Goal: Check status: Check status

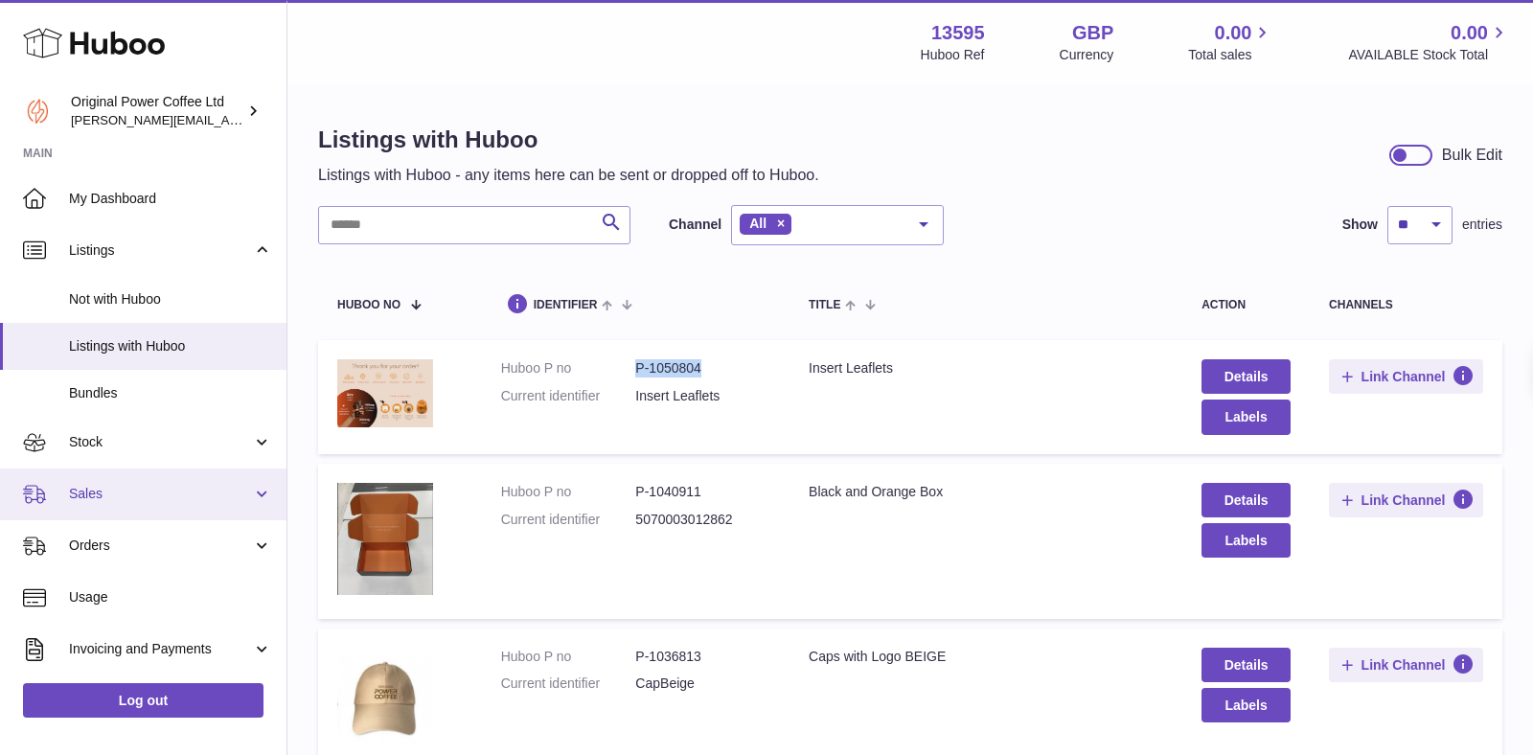
click at [111, 499] on span "Sales" at bounding box center [160, 494] width 183 height 18
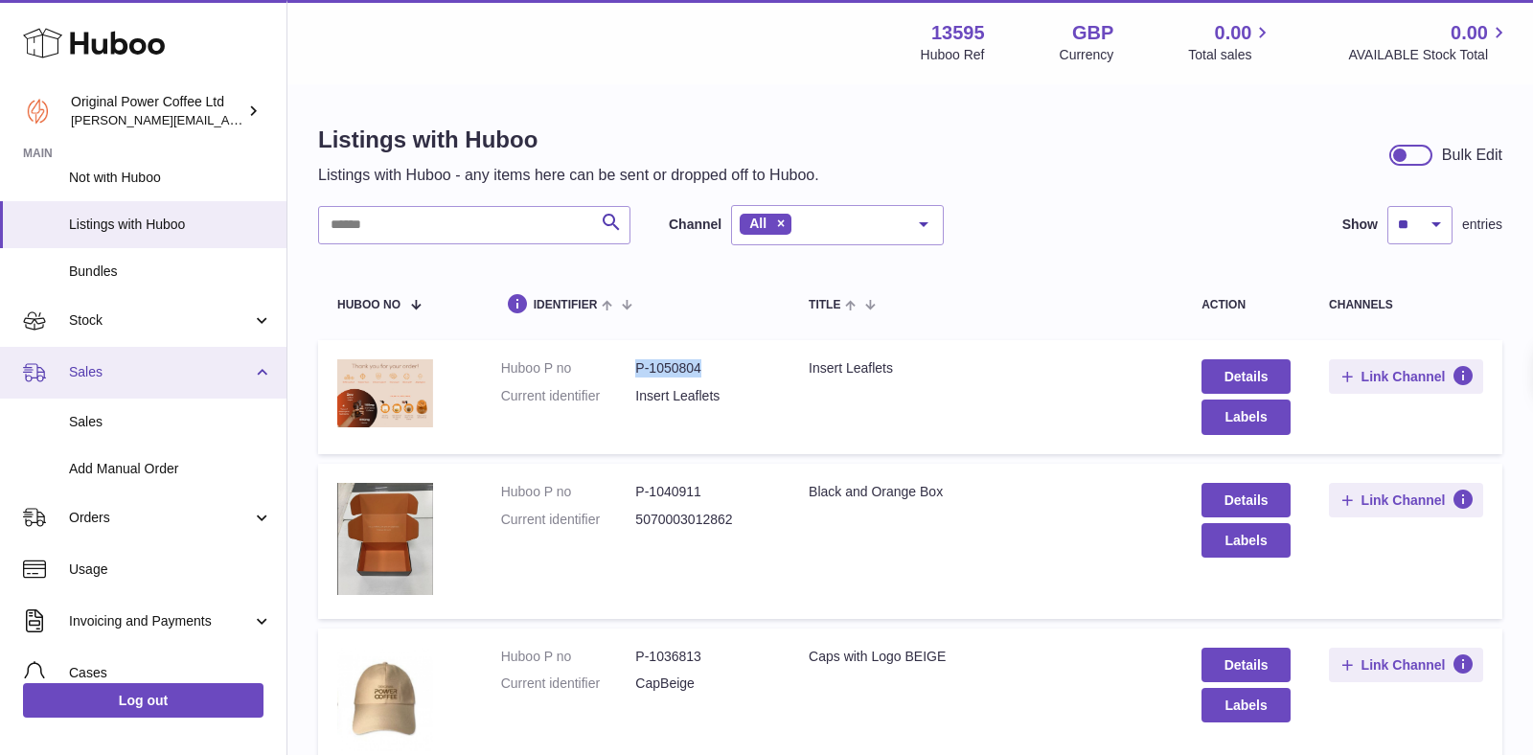
scroll to position [123, 0]
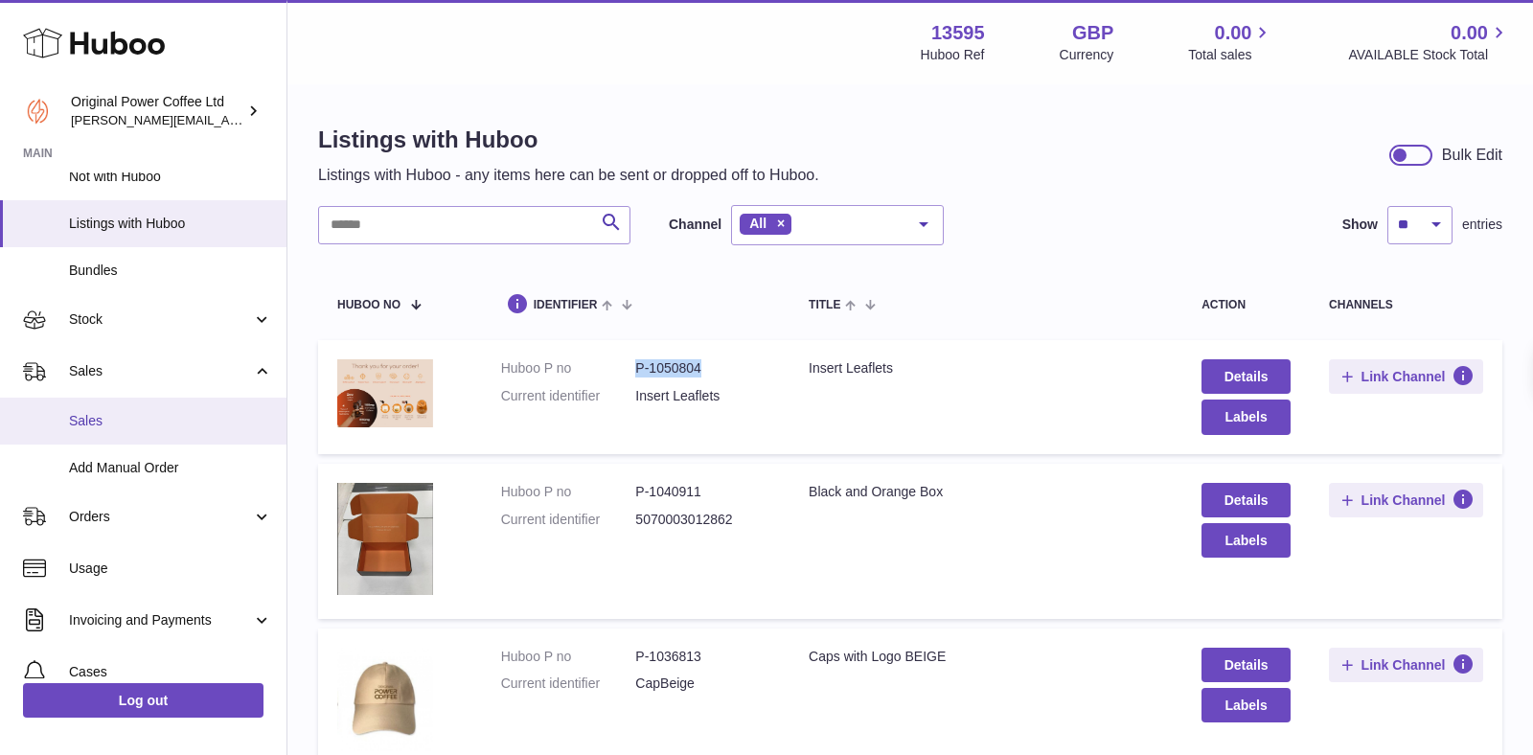
click at [107, 416] on span "Sales" at bounding box center [170, 421] width 203 height 18
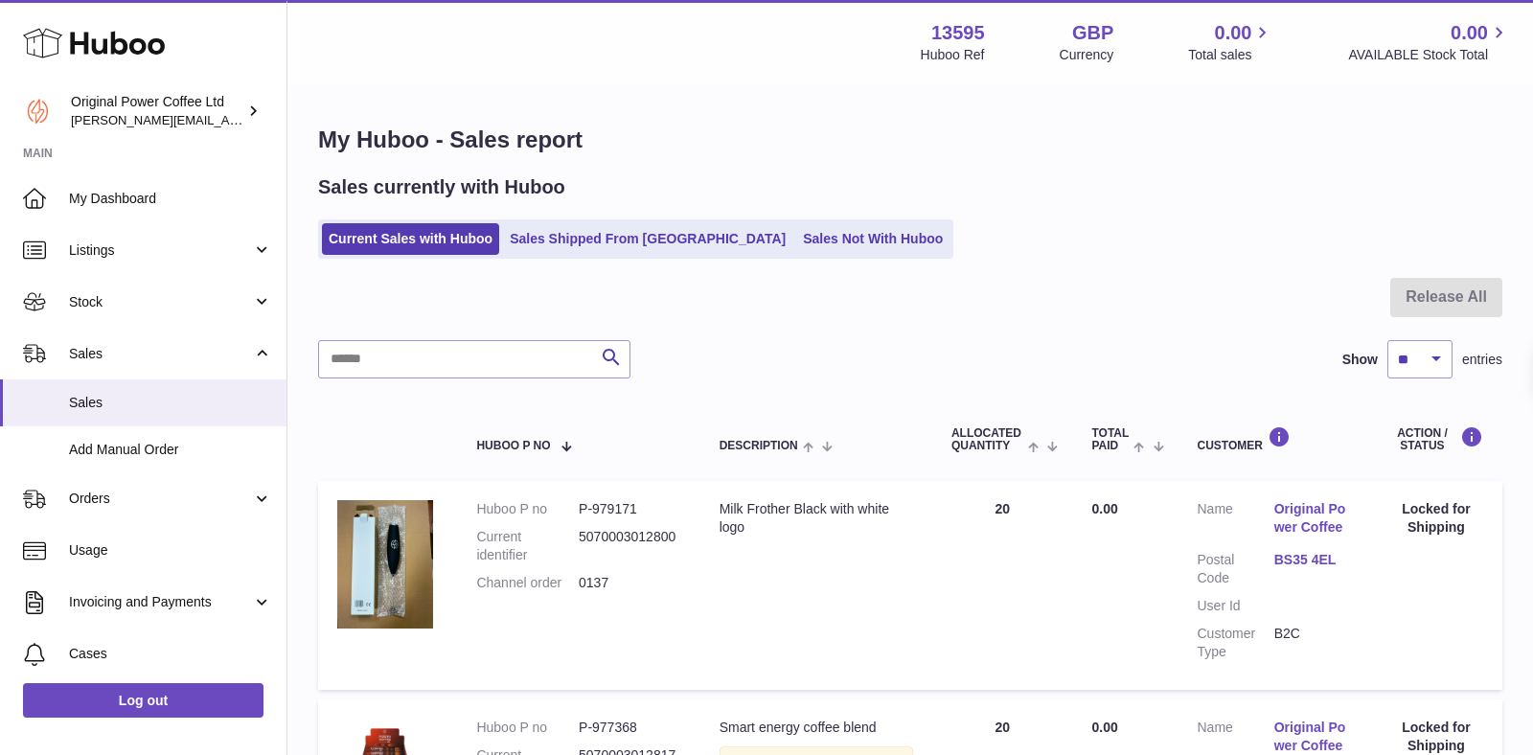
click at [560, 240] on div "Menu Huboo 13595 Huboo Ref GBP Currency 0.00 Total sales 0.00 AVAILABLE Stock T…" at bounding box center [909, 586] width 1245 height 1172
click at [560, 240] on link "Sales Shipped From [GEOGRAPHIC_DATA]" at bounding box center [647, 239] width 289 height 32
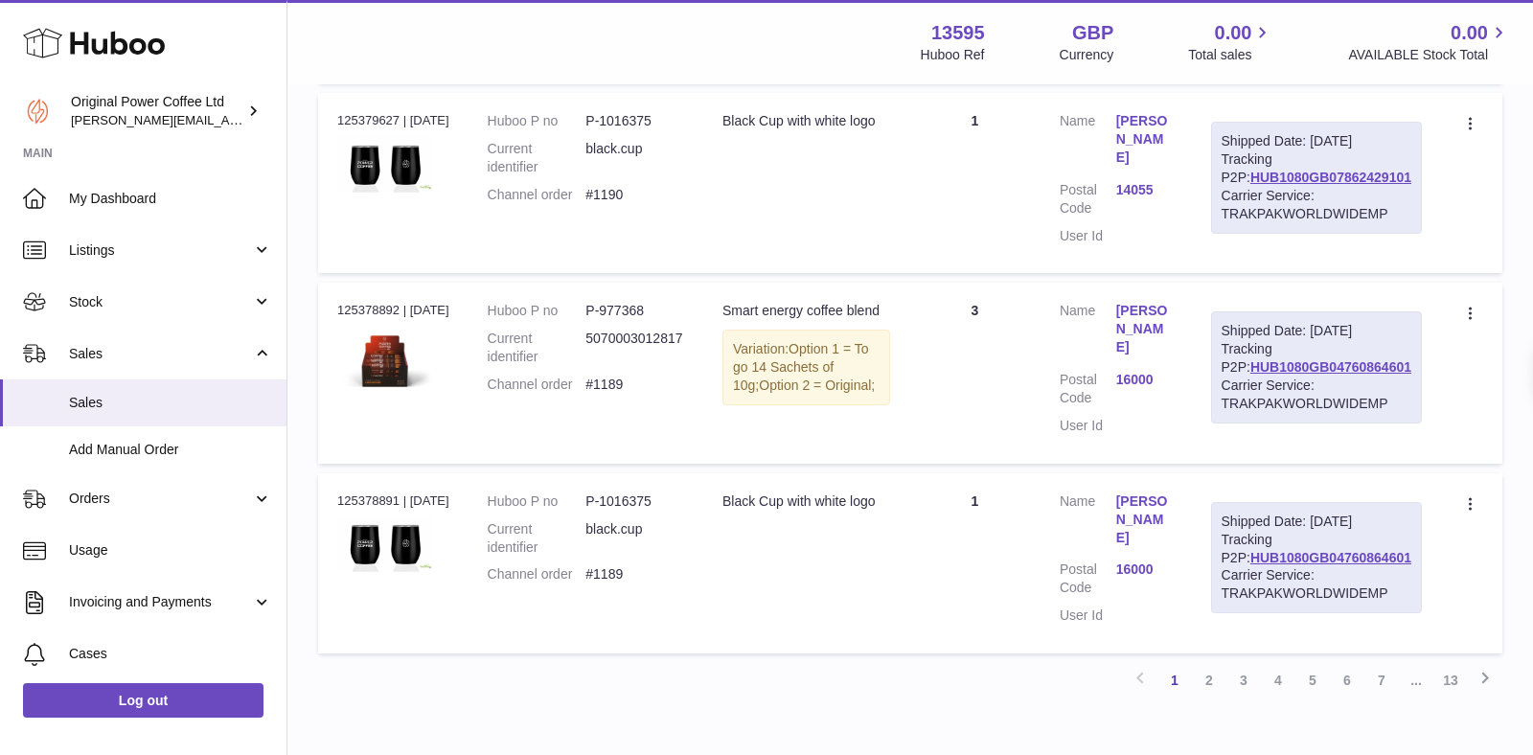
scroll to position [1872, 0]
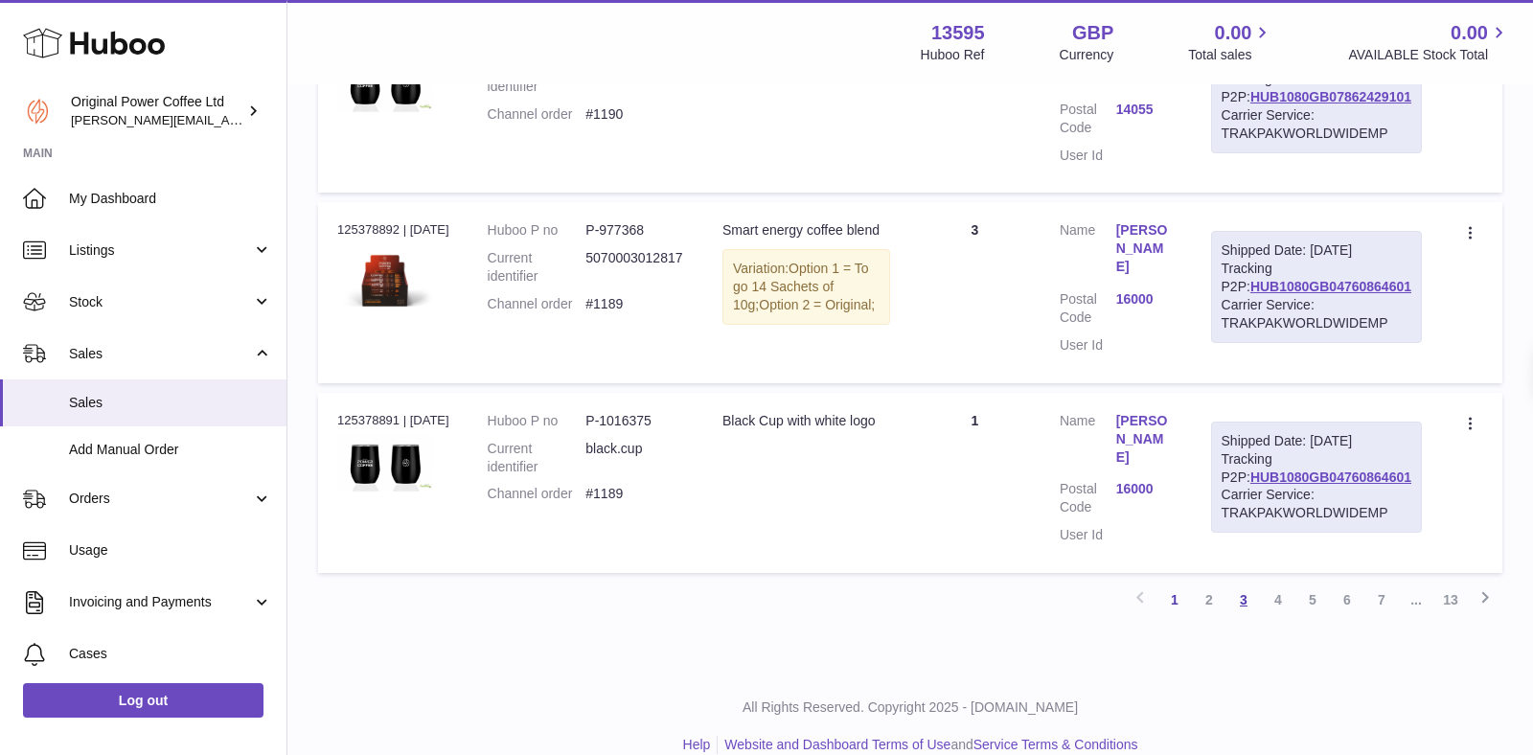
click at [1243, 582] on link "3" at bounding box center [1243, 599] width 34 height 34
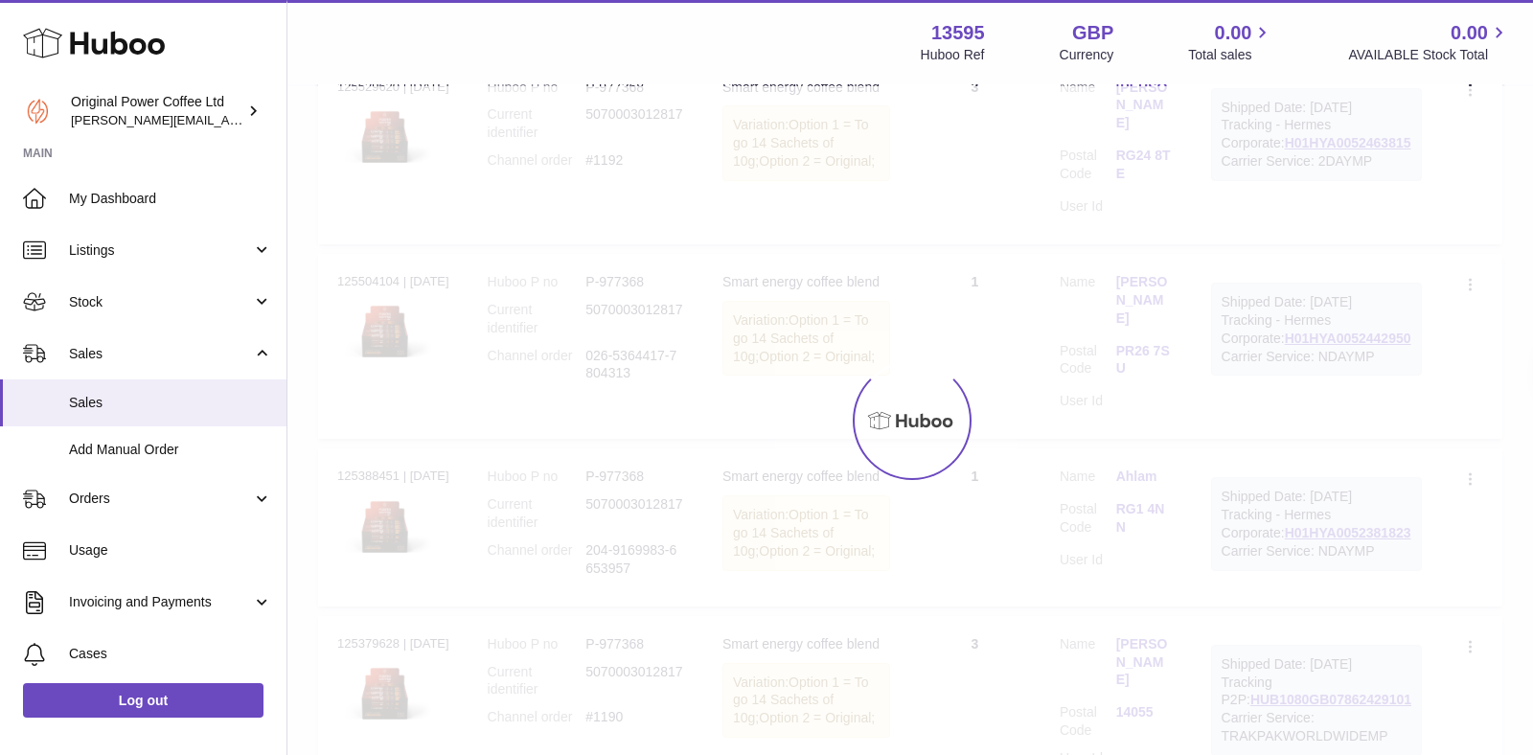
scroll to position [86, 0]
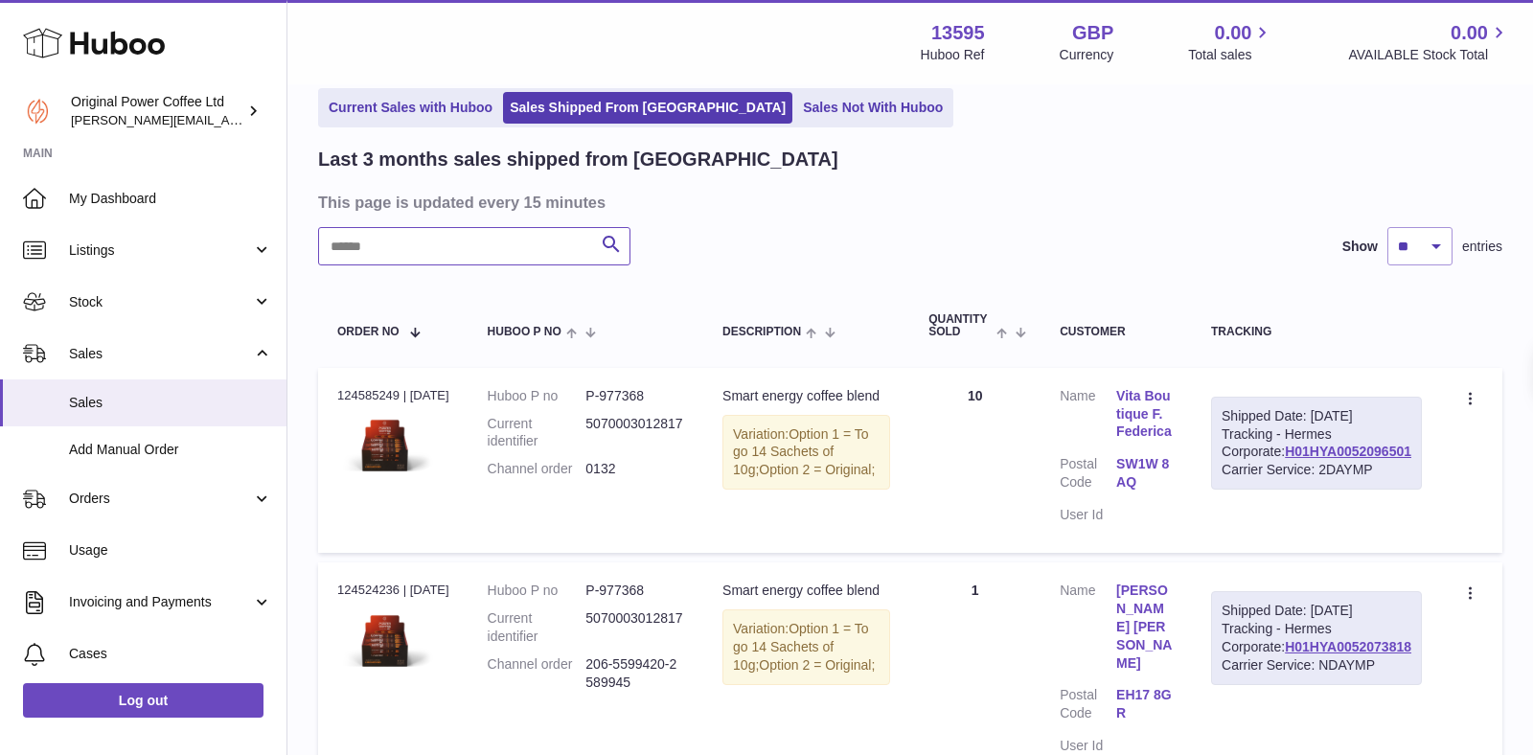
click at [398, 251] on input "text" at bounding box center [474, 246] width 312 height 38
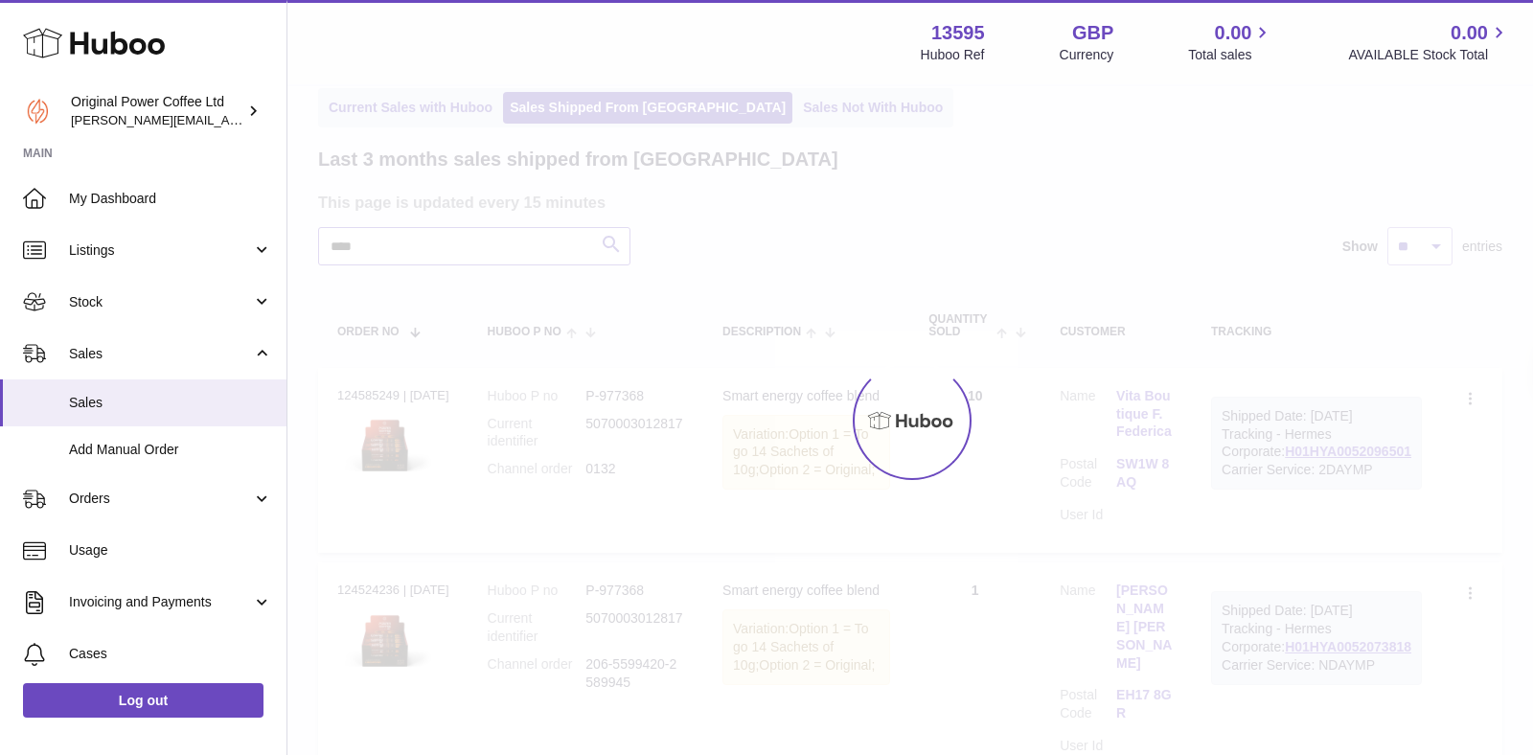
type input "****"
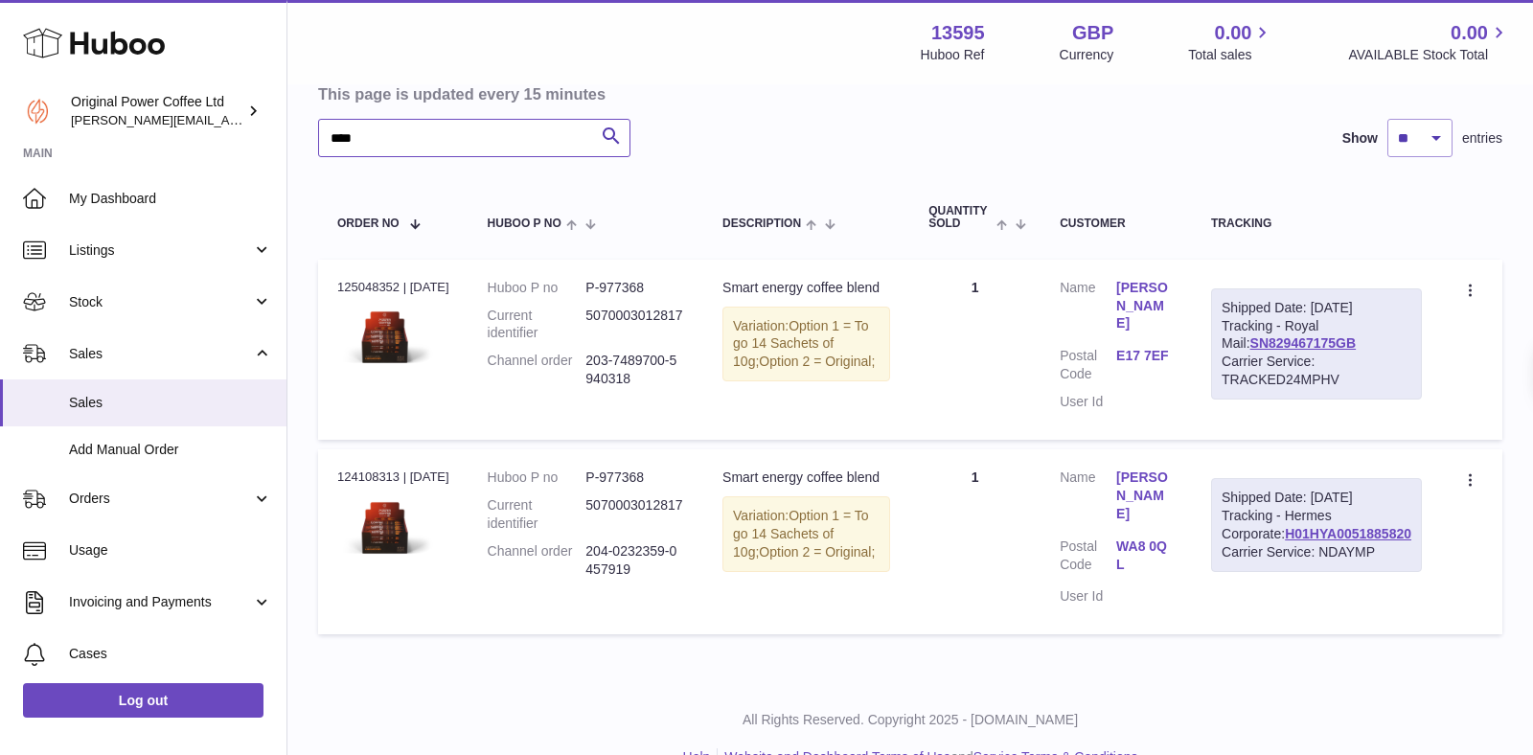
scroll to position [278, 0]
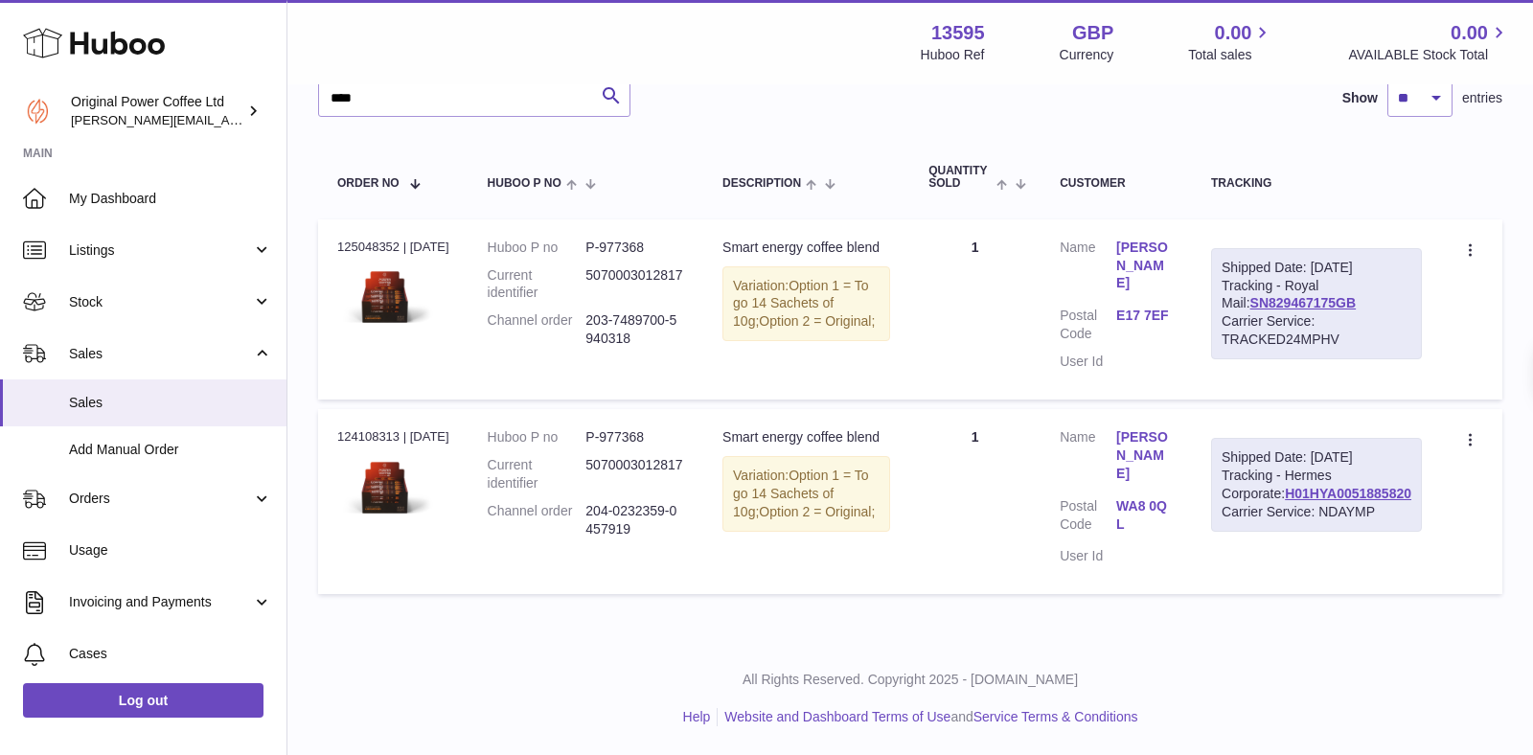
click at [909, 438] on td "Description Smart energy coffee blend Variation: Option 1 = To go 14 Sachets of…" at bounding box center [806, 501] width 206 height 185
click at [1172, 428] on link "[PERSON_NAME]" at bounding box center [1144, 455] width 57 height 55
